Goal: Information Seeking & Learning: Check status

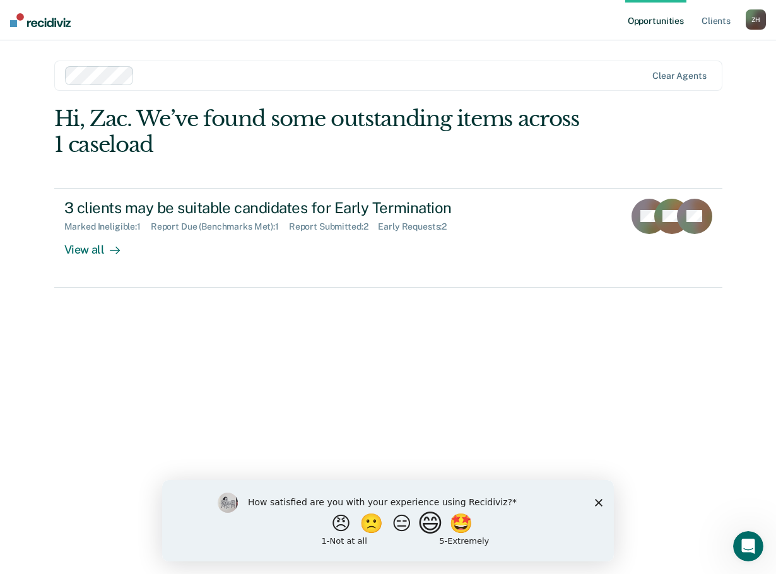
click at [438, 516] on button "😄" at bounding box center [432, 522] width 30 height 25
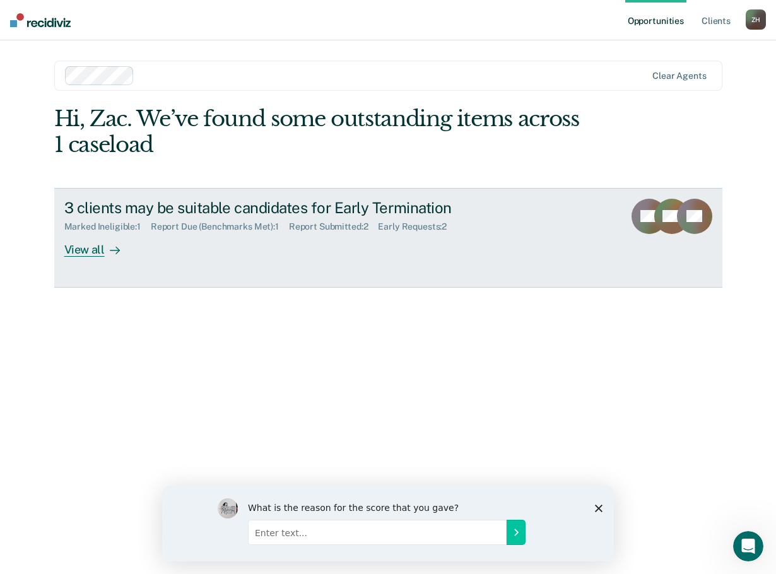
click at [93, 250] on div "View all" at bounding box center [99, 244] width 71 height 25
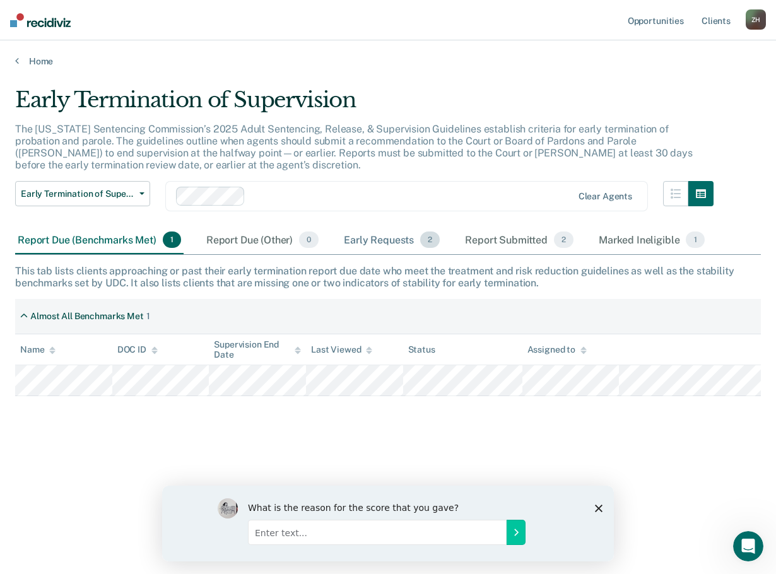
click at [390, 242] on div "Early Requests 2" at bounding box center [391, 240] width 101 height 28
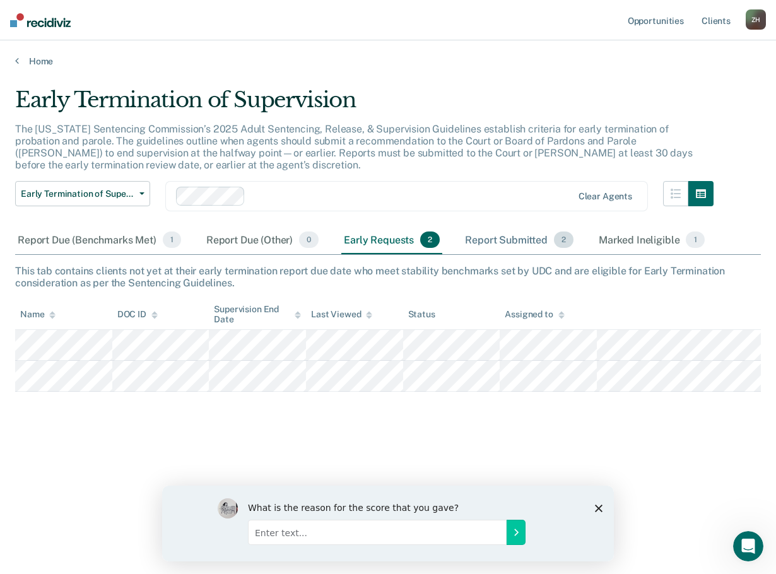
click at [520, 238] on div "Report Submitted 2" at bounding box center [519, 240] width 114 height 28
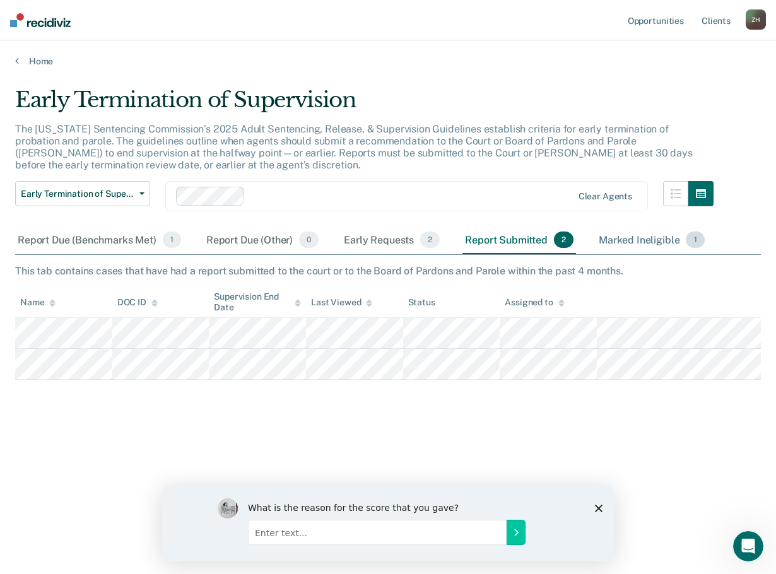
click at [619, 238] on div "Marked Ineligible 1" at bounding box center [651, 240] width 111 height 28
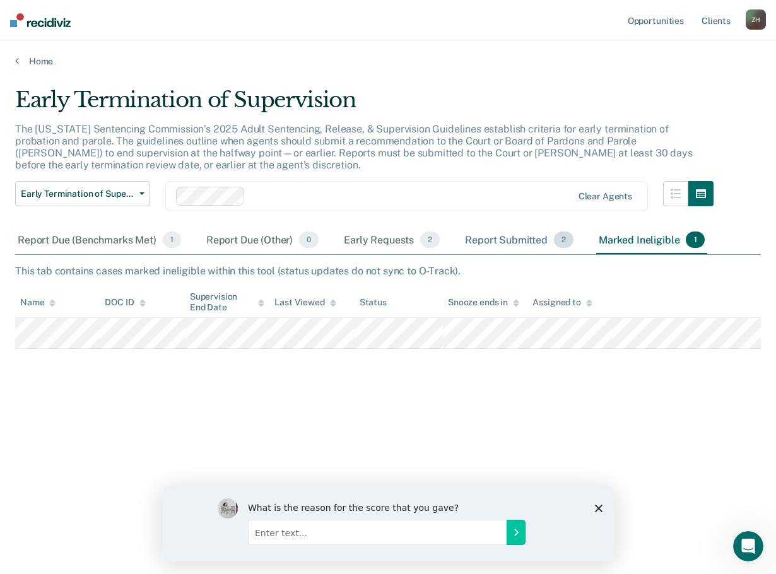
click at [498, 242] on div "Report Submitted 2" at bounding box center [519, 240] width 114 height 28
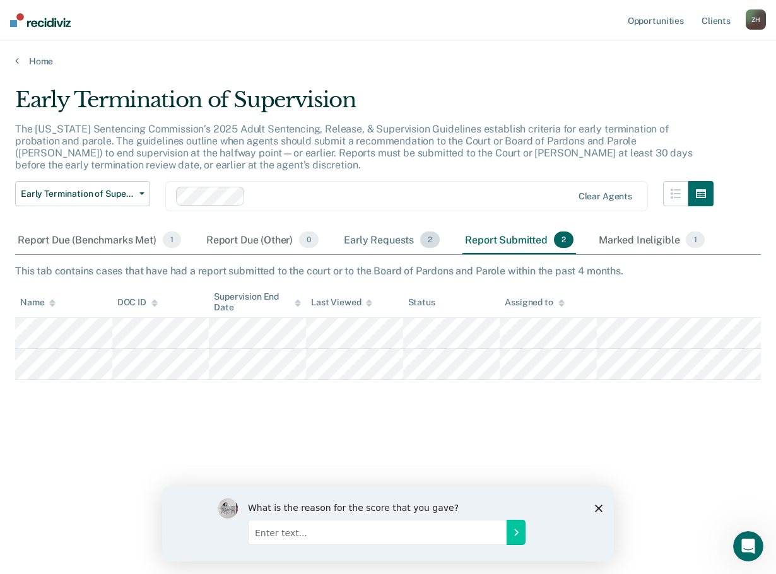
click at [399, 246] on div "Early Requests 2" at bounding box center [391, 240] width 101 height 28
